Goal: Information Seeking & Learning: Learn about a topic

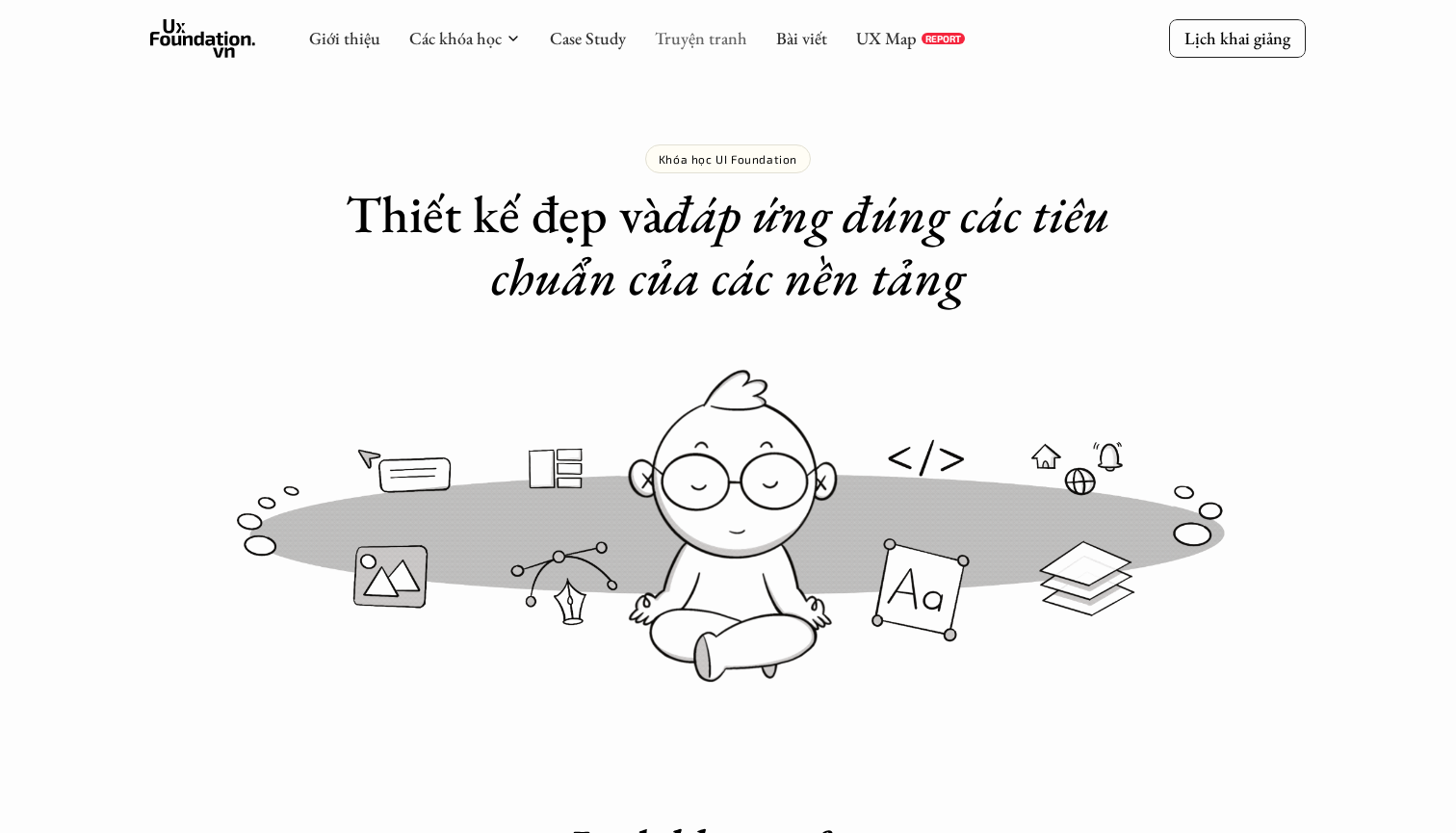
click at [671, 39] on link "Truyện tranh" at bounding box center [701, 37] width 93 height 22
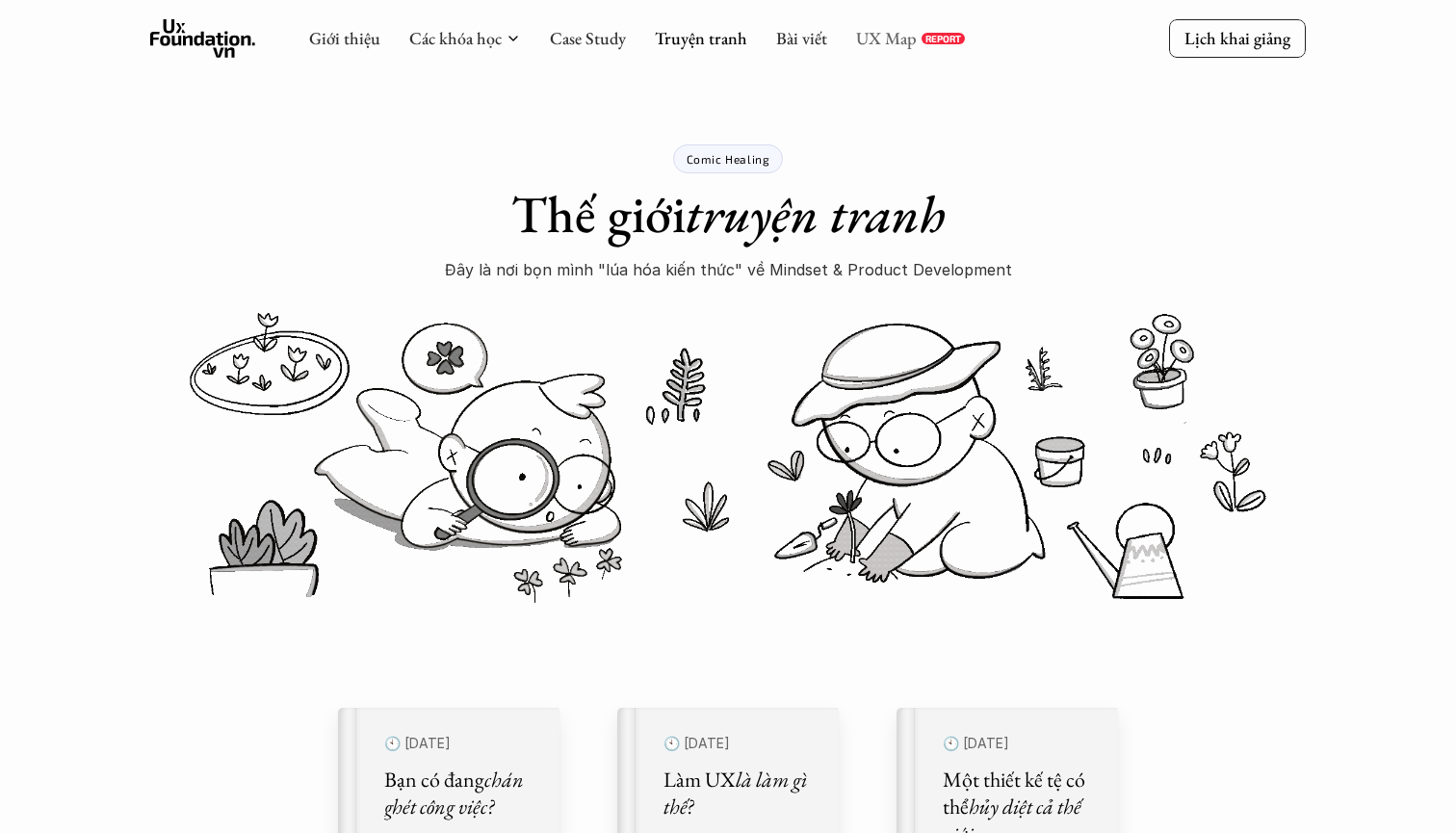
click at [895, 40] on link "UX Map" at bounding box center [887, 37] width 61 height 22
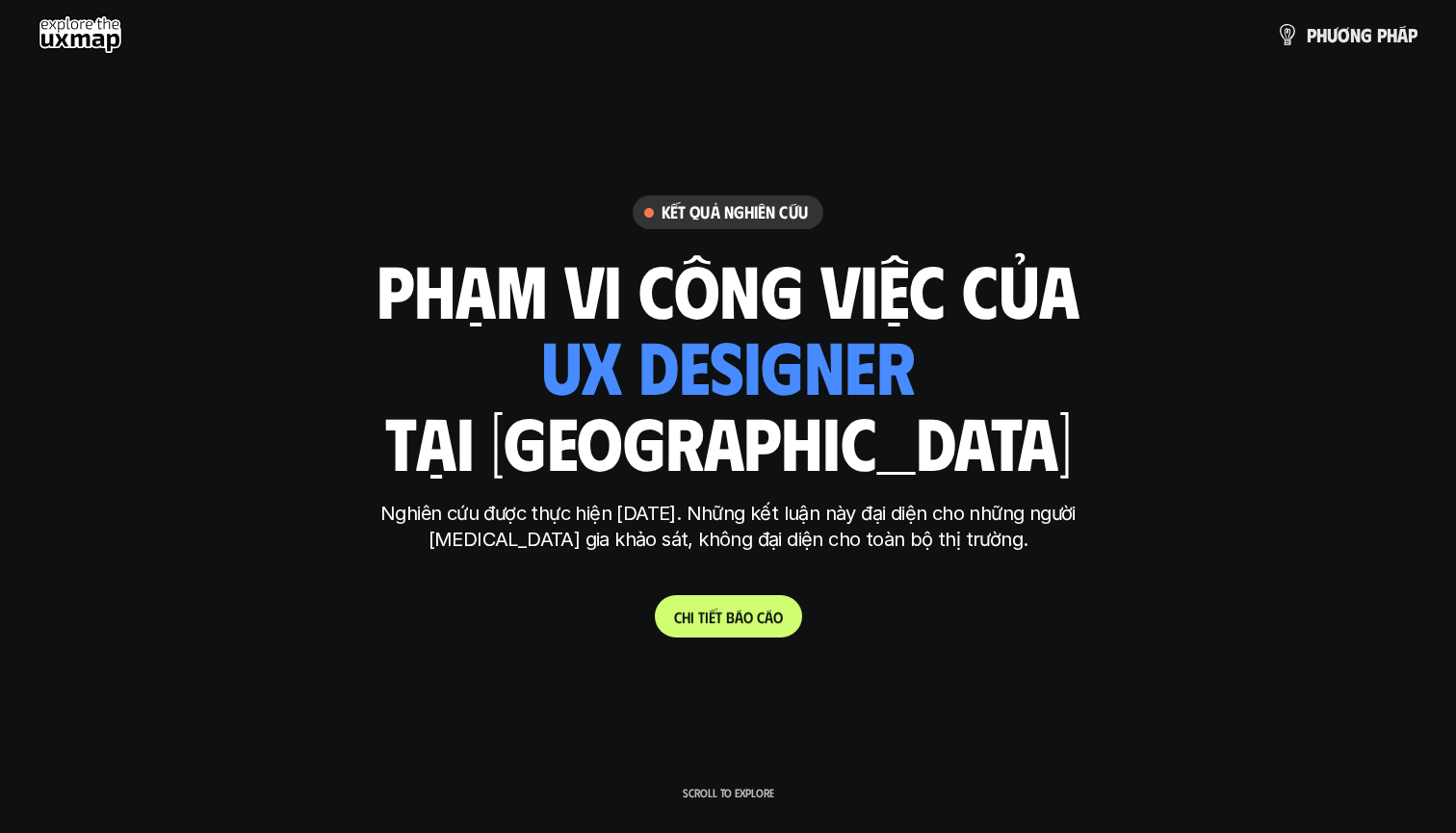
click at [732, 616] on p "C h i t i ế t b á o c á o" at bounding box center [728, 616] width 109 height 19
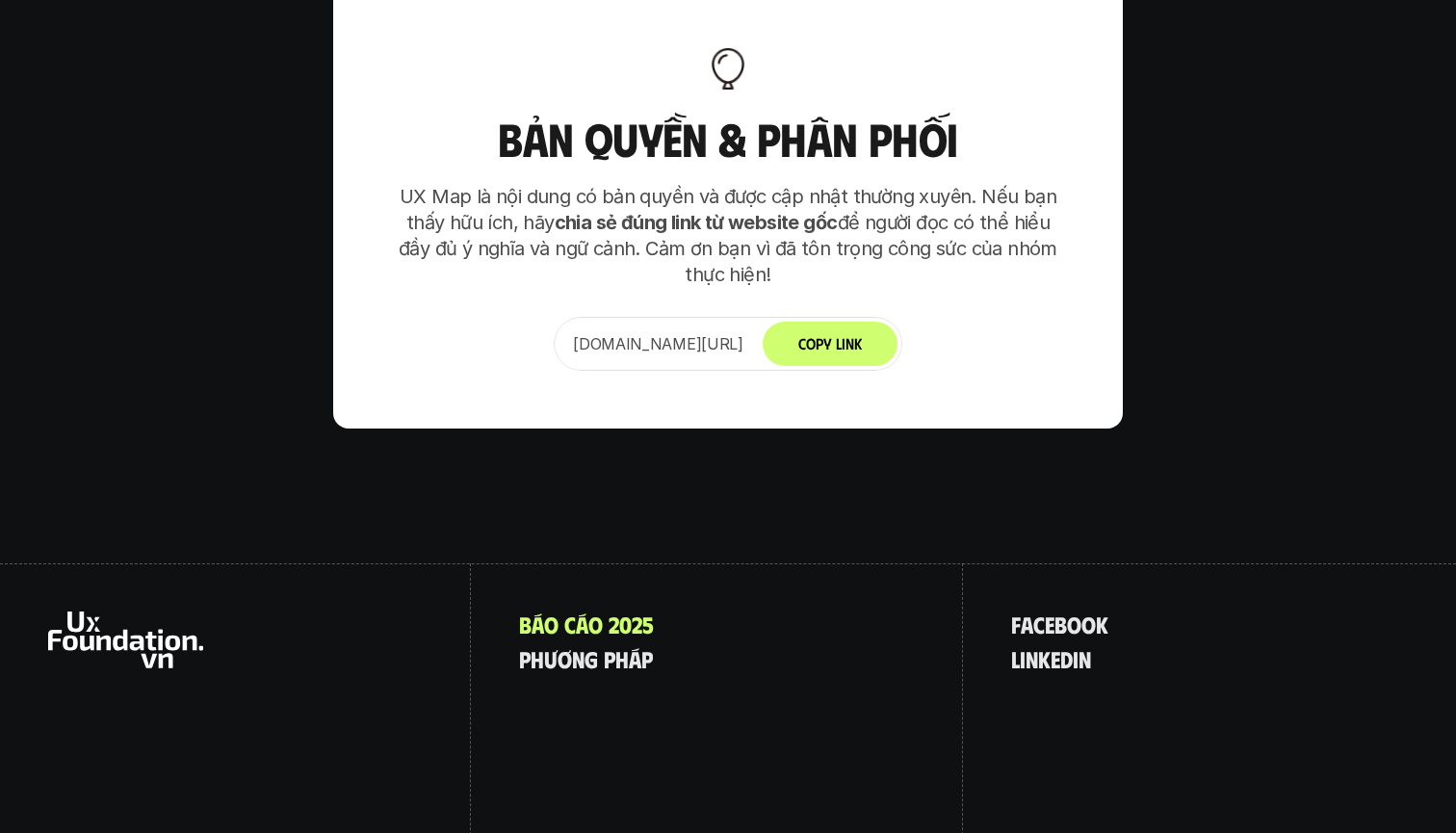
scroll to position [12515, 0]
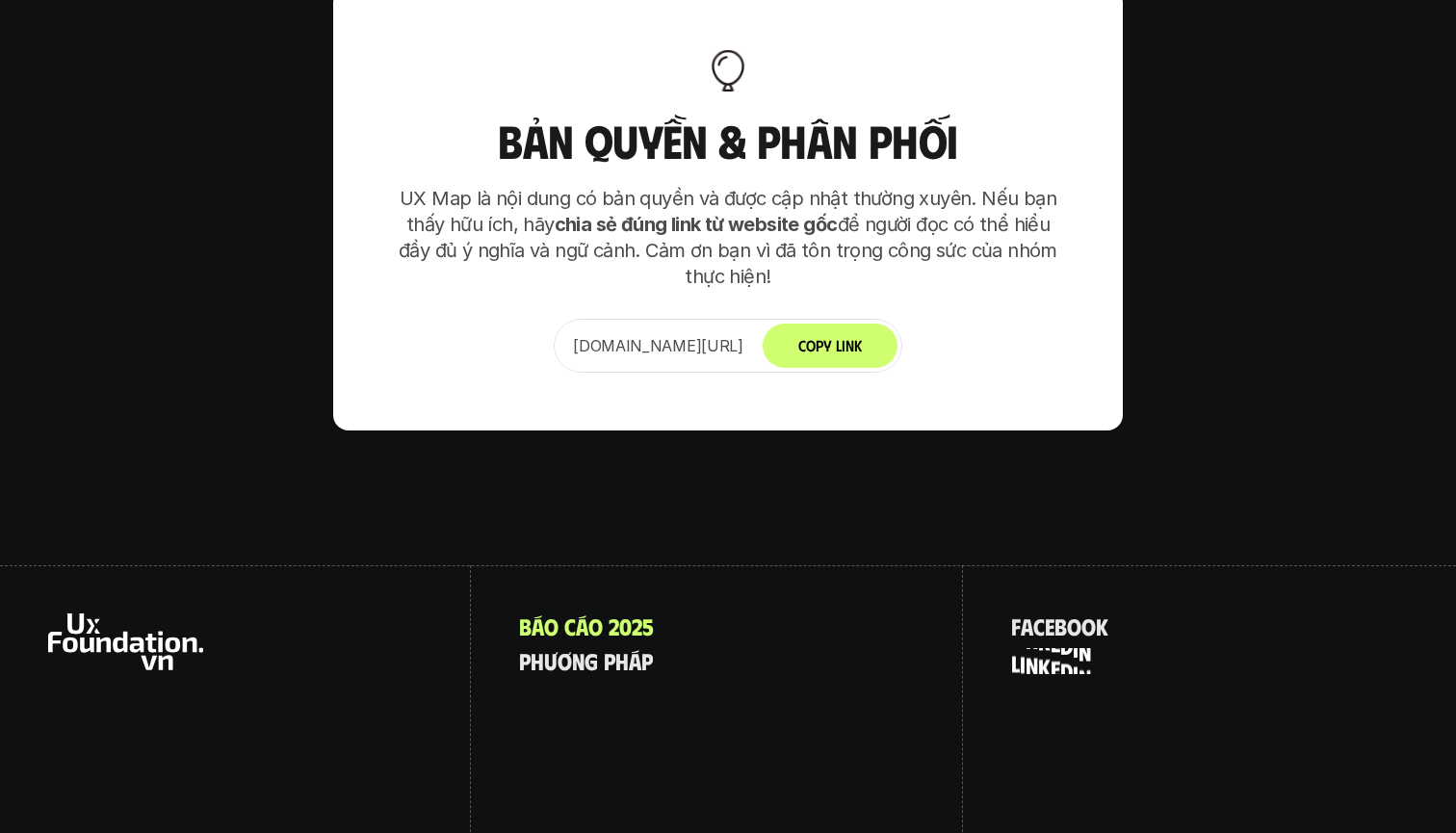
click at [1037, 648] on p "l i n k e d i n" at bounding box center [1050, 660] width 80 height 25
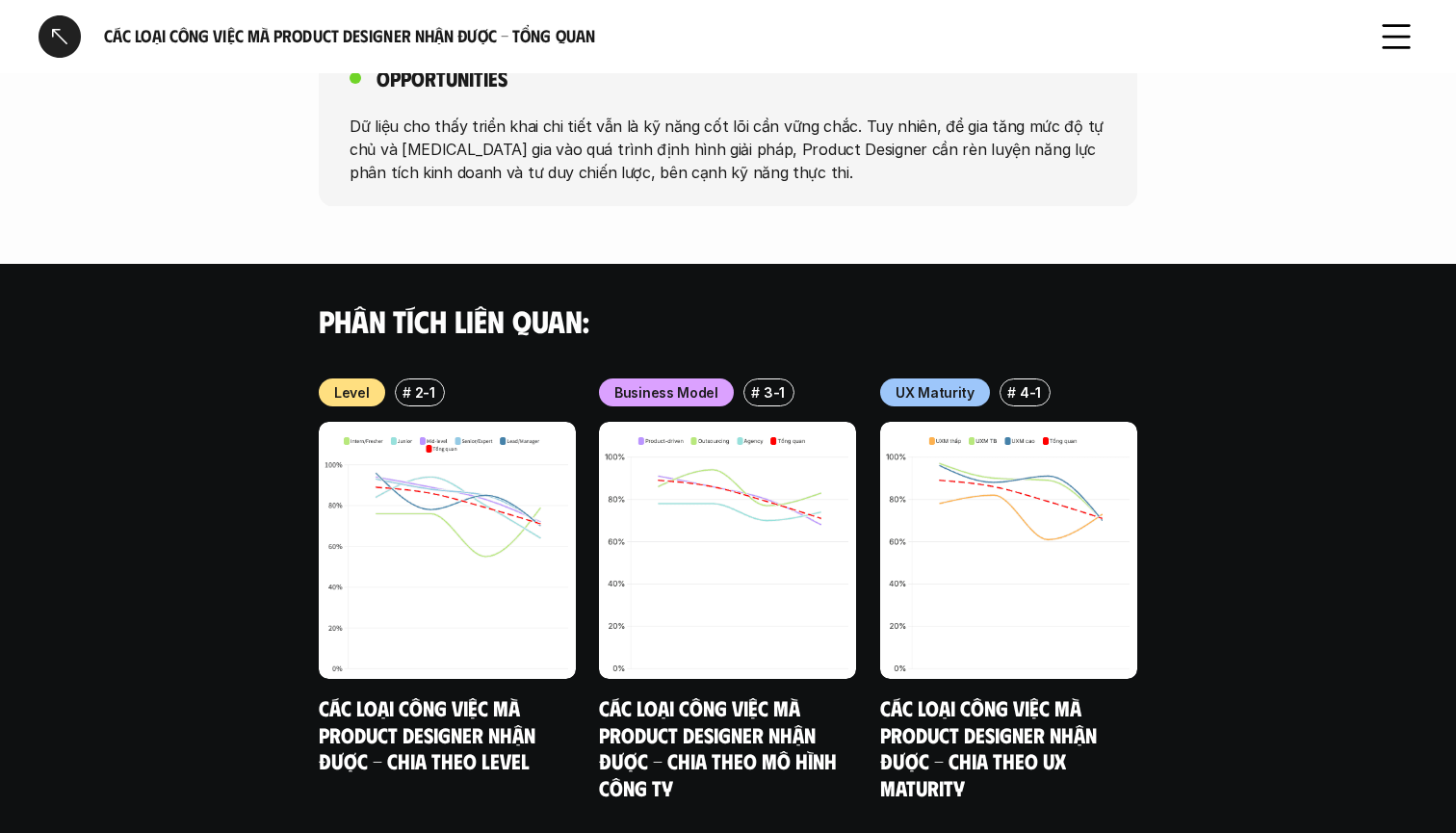
scroll to position [1898, 0]
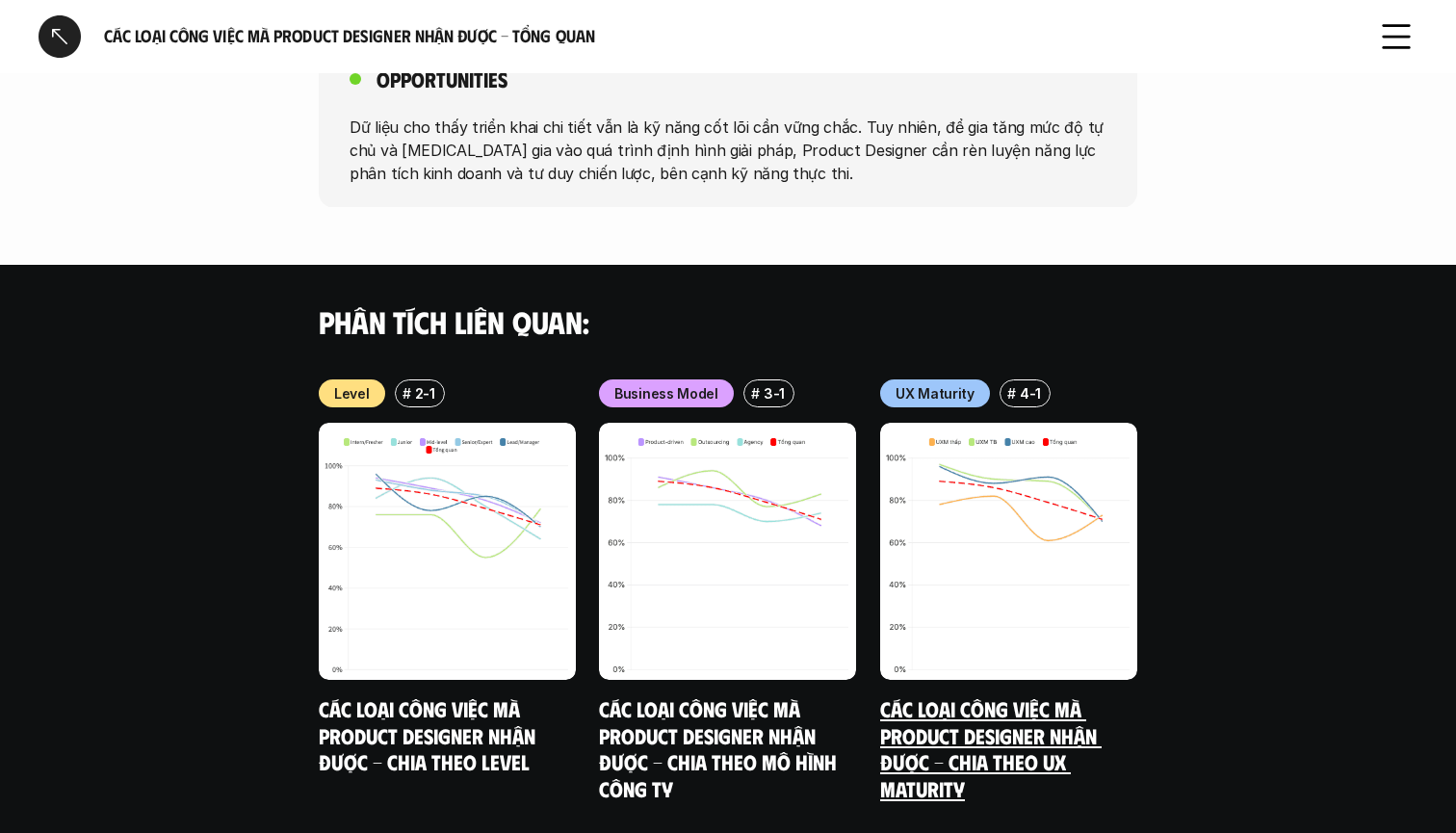
click at [1015, 695] on link "Các loại công việc mà Product Designer nhận được - Chia theo UX Maturity" at bounding box center [990, 748] width 222 height 106
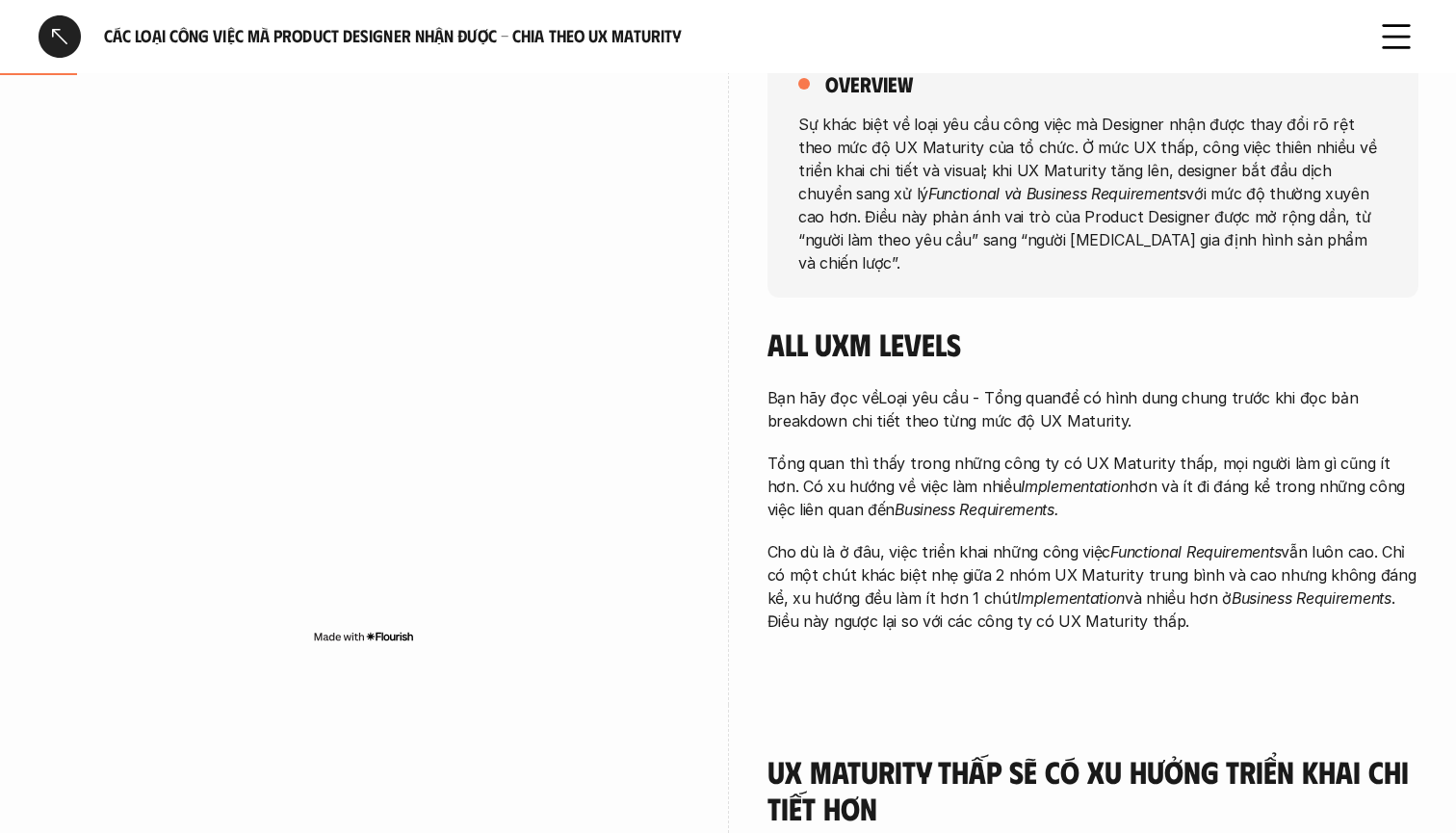
scroll to position [236, 0]
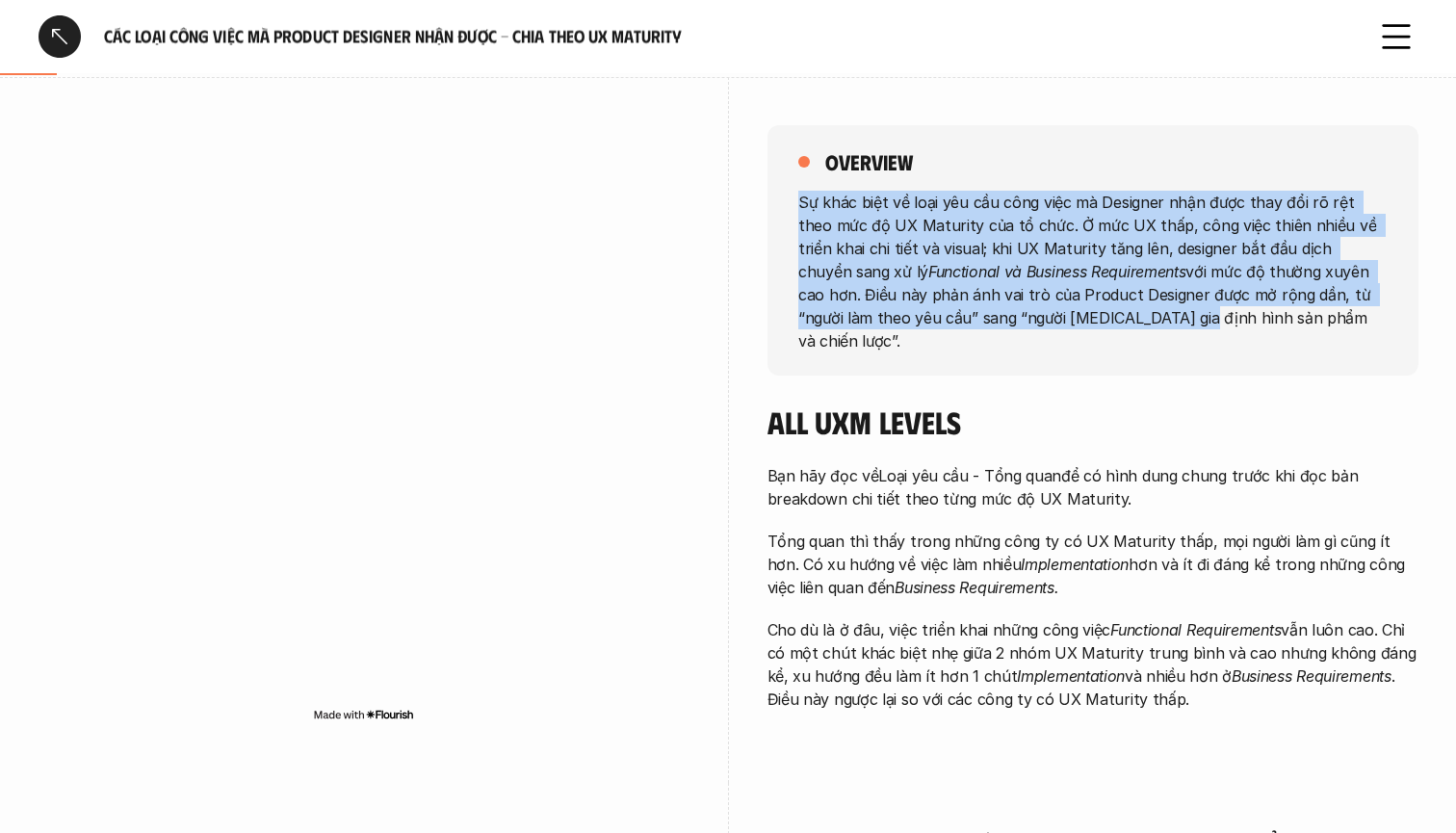
drag, startPoint x: 792, startPoint y: 199, endPoint x: 1080, endPoint y: 313, distance: 309.7
click at [1080, 313] on div "overview Sự khác biệt về loại yêu cầu công việc mà Designer nhận được thay đổi …" at bounding box center [1093, 250] width 651 height 250
click at [1080, 313] on p "Sự khác biệt về loại yêu cầu công việc mà Designer nhận được thay đổi rõ rệt th…" at bounding box center [1093, 271] width 590 height 161
